Goal: Task Accomplishment & Management: Complete application form

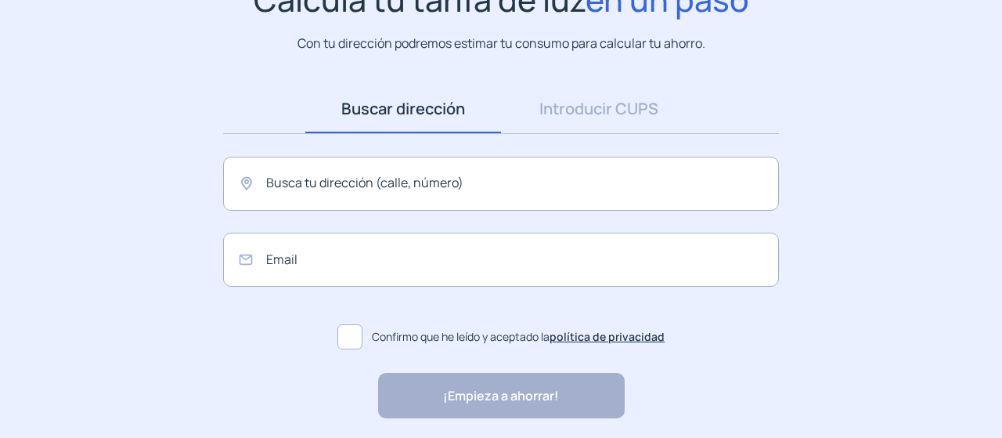
scroll to position [157, 0]
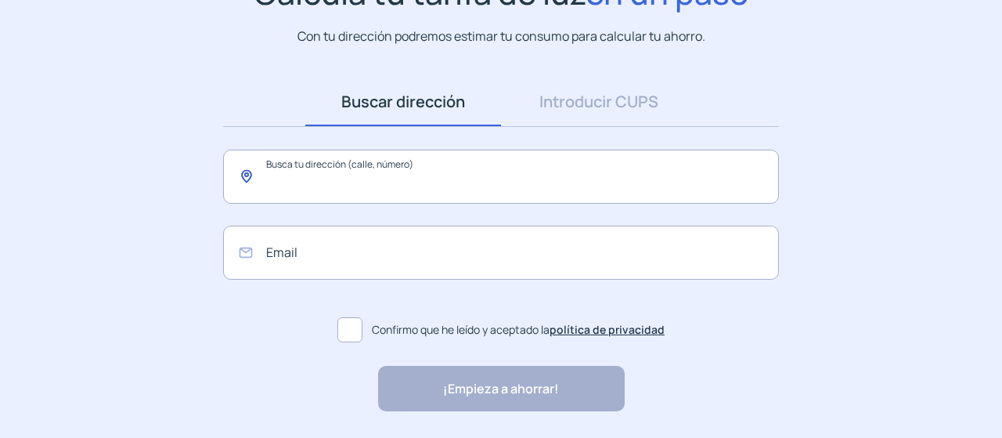
click at [307, 178] on input "text" at bounding box center [501, 176] width 556 height 54
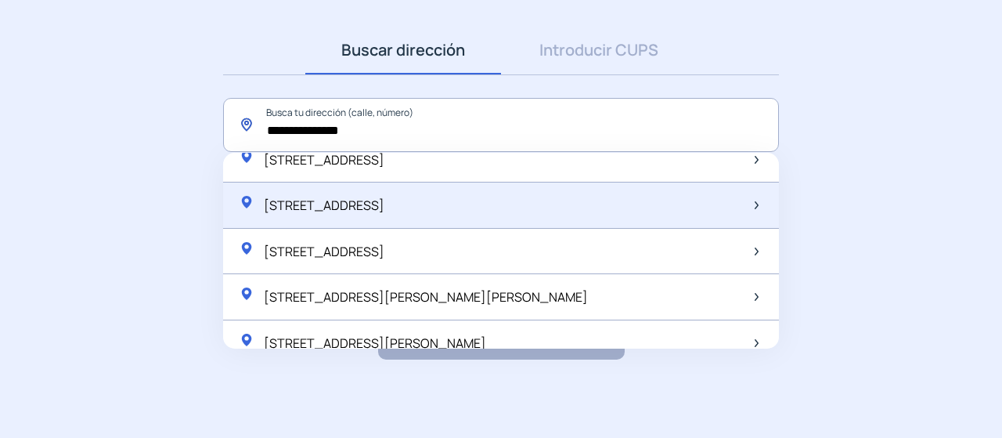
scroll to position [29, 0]
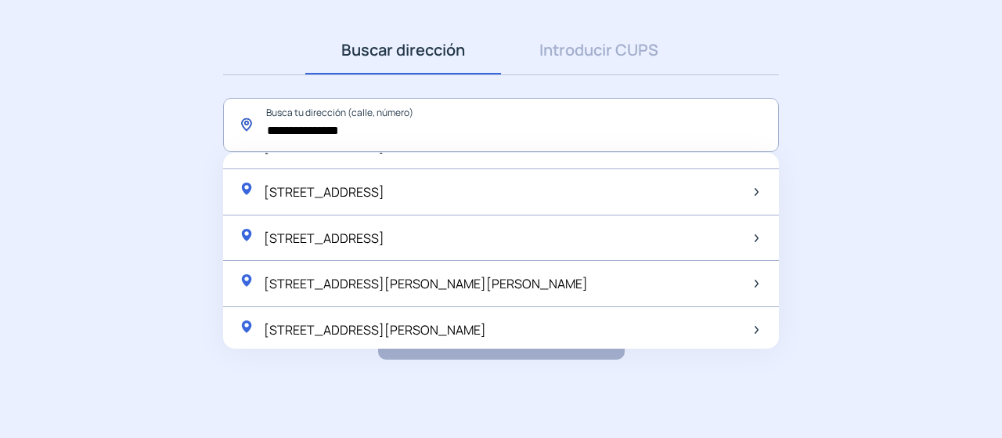
click at [479, 131] on input "**********" at bounding box center [501, 125] width 556 height 54
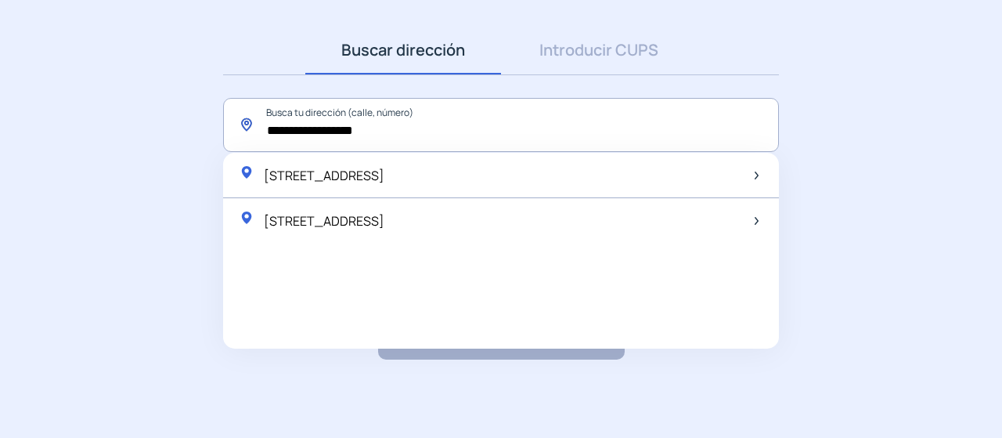
scroll to position [0, 0]
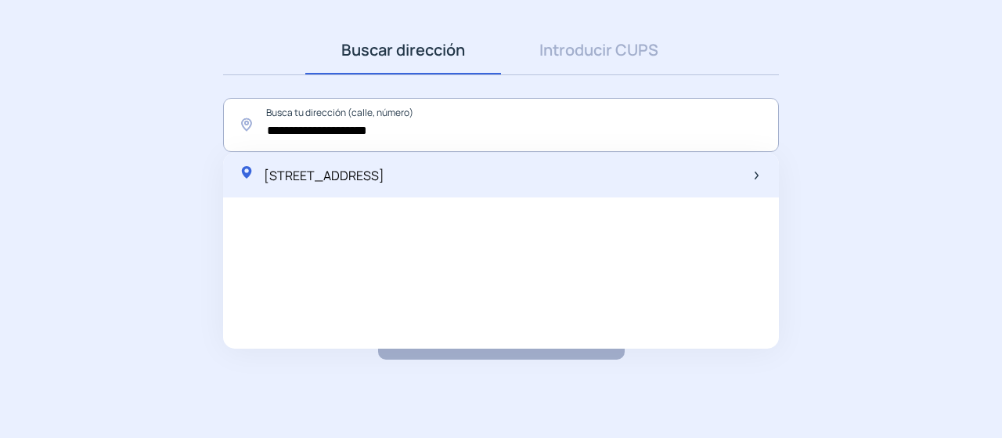
click at [402, 192] on div "Calle Verano, n8, 45919 Hormigos, España" at bounding box center [501, 175] width 556 height 45
type input "**********"
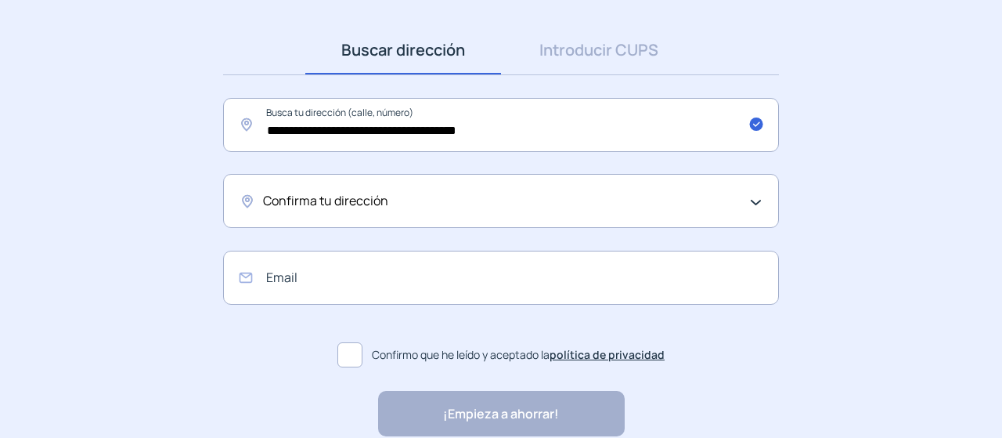
click at [402, 211] on div "Confirma tu dirección" at bounding box center [501, 201] width 556 height 54
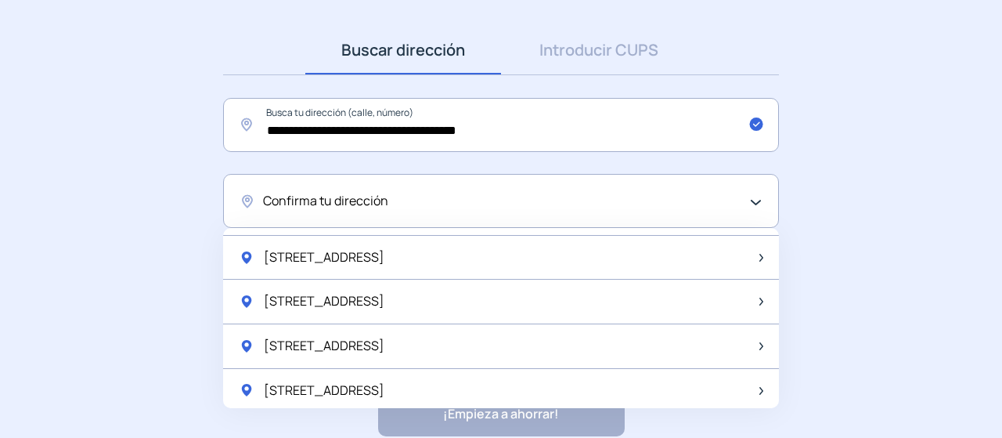
scroll to position [470, 0]
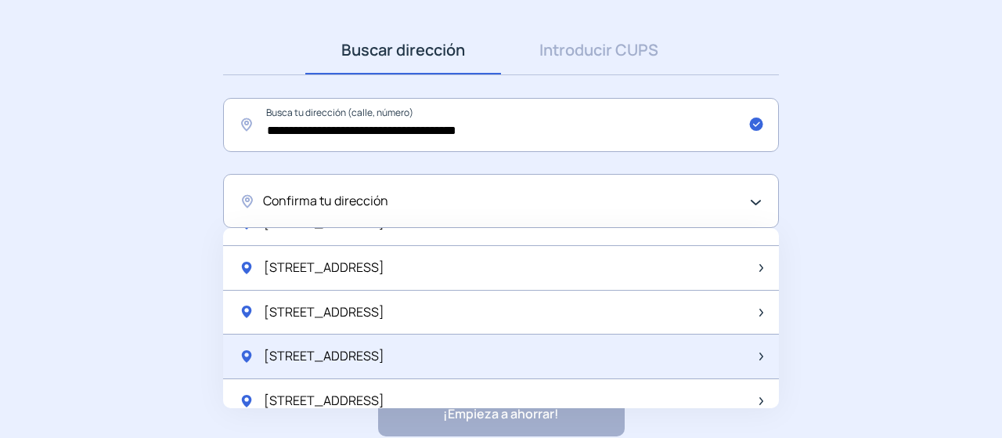
click at [329, 353] on span "C/ Verano, 8" at bounding box center [324, 356] width 121 height 20
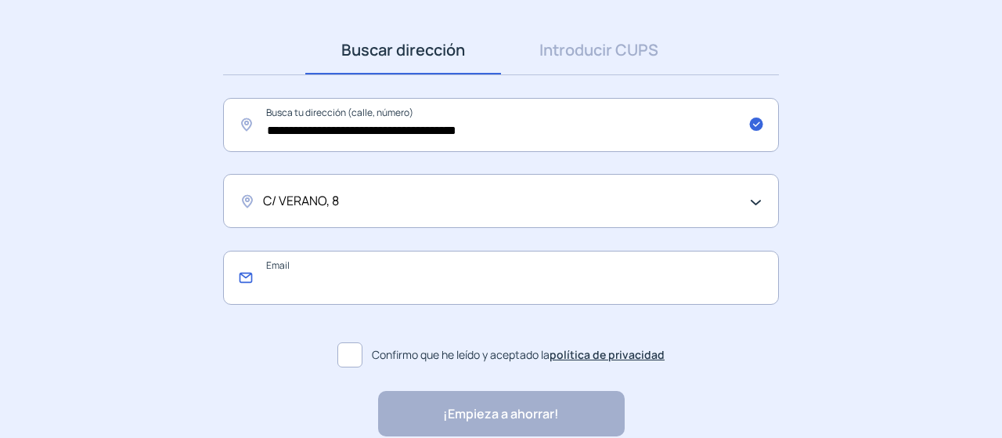
click at [323, 283] on input "email" at bounding box center [501, 277] width 556 height 54
type input "**********"
click at [344, 354] on span at bounding box center [349, 354] width 25 height 25
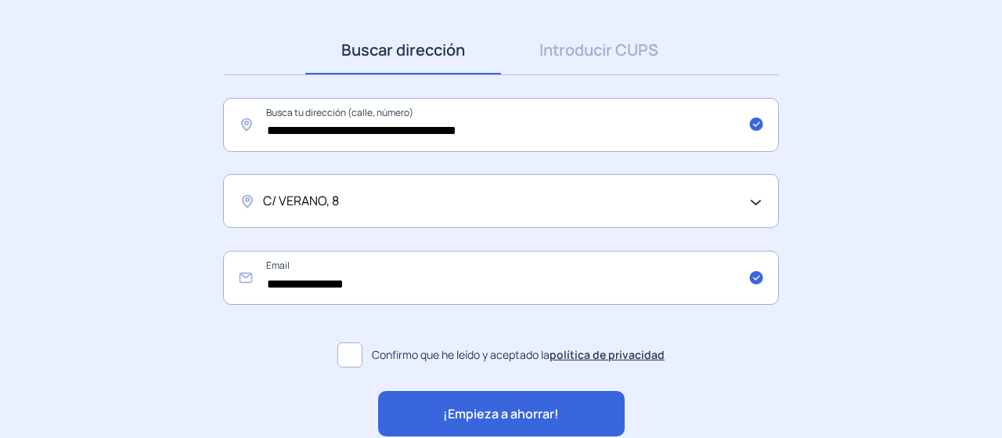
click at [540, 409] on span "¡Empieza a ahorrar!" at bounding box center [501, 414] width 116 height 20
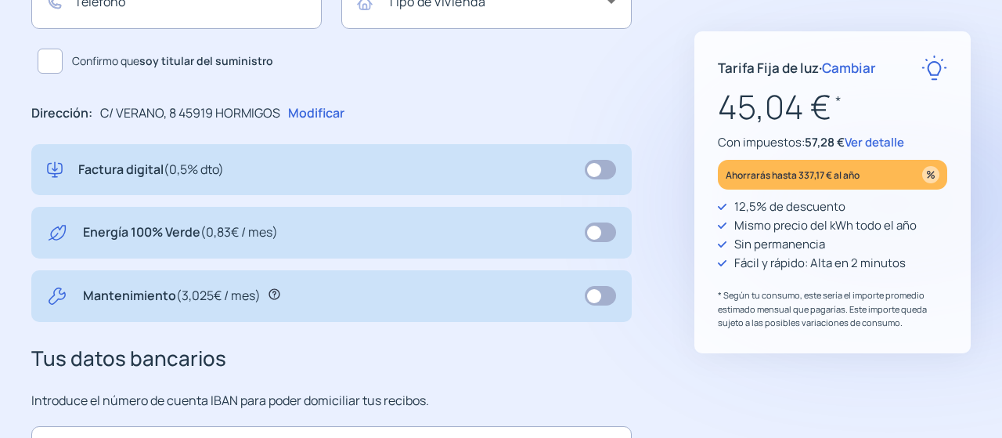
scroll to position [470, 0]
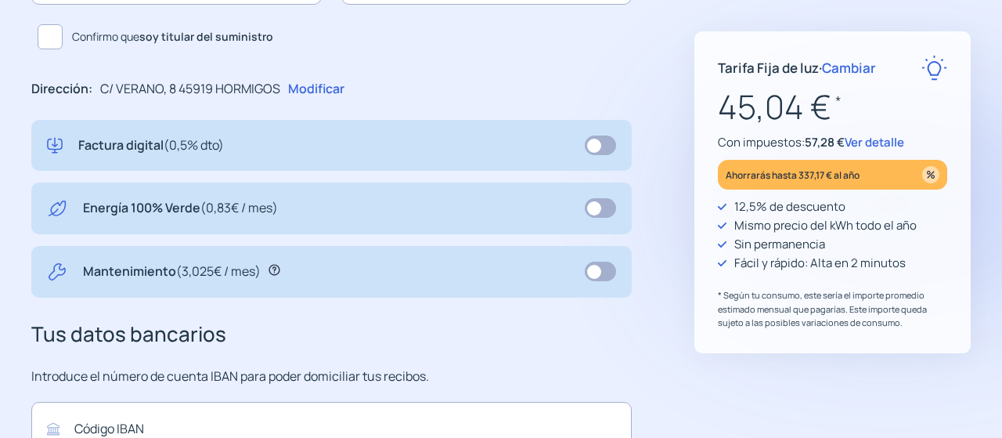
click at [607, 270] on span at bounding box center [600, 271] width 31 height 20
click at [596, 270] on span at bounding box center [600, 271] width 31 height 20
click at [603, 205] on span at bounding box center [600, 208] width 31 height 20
click at [589, 207] on span at bounding box center [600, 208] width 31 height 20
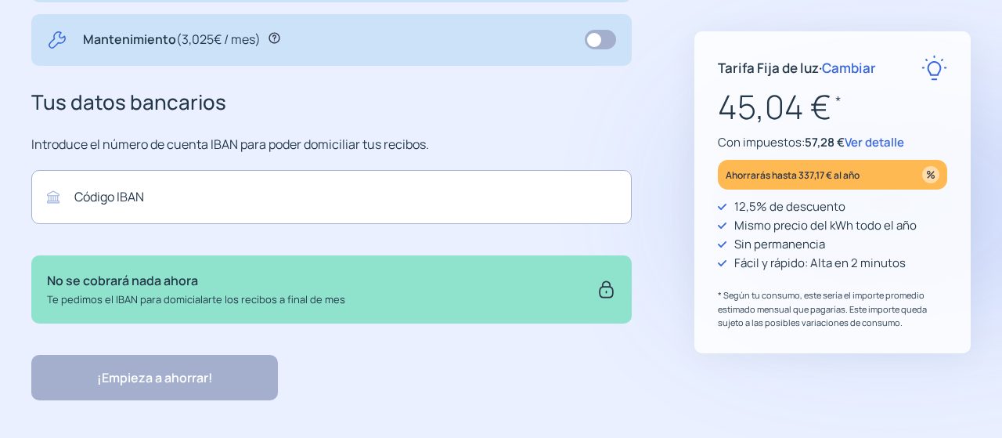
scroll to position [718, 0]
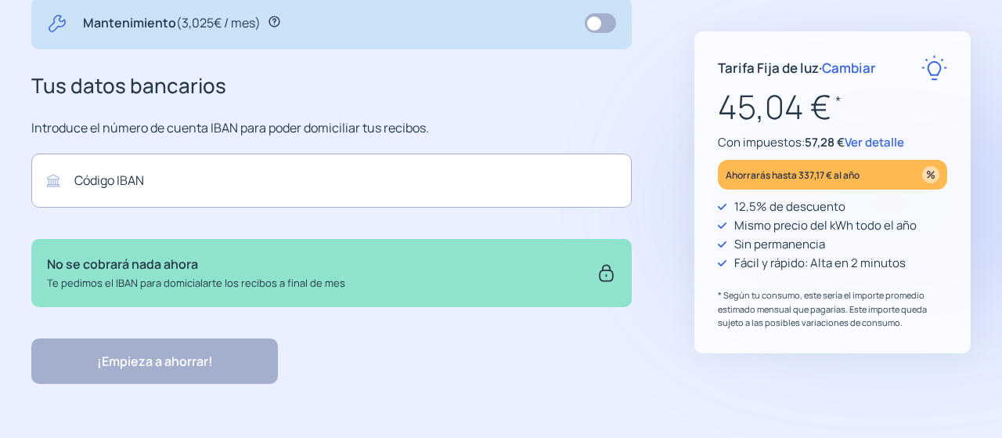
click at [881, 135] on span "Ver detalle" at bounding box center [874, 142] width 59 height 16
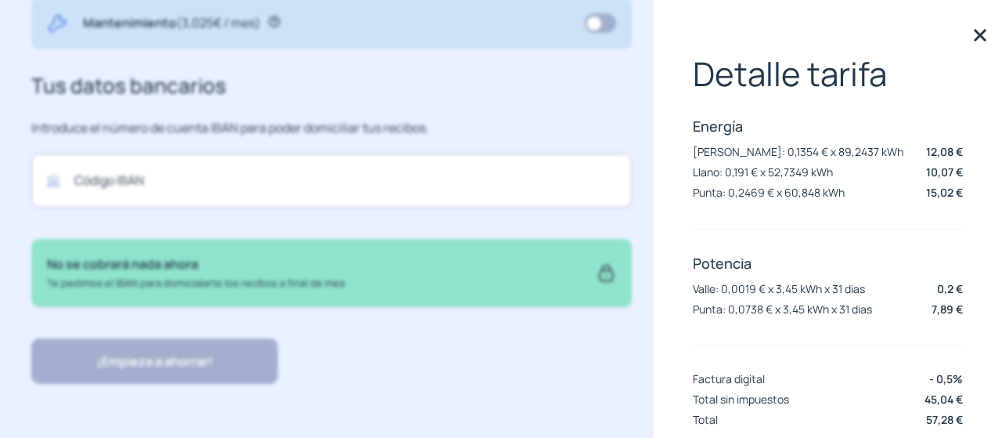
click at [969, 34] on img at bounding box center [979, 34] width 23 height 23
